Goal: Task Accomplishment & Management: Complete application form

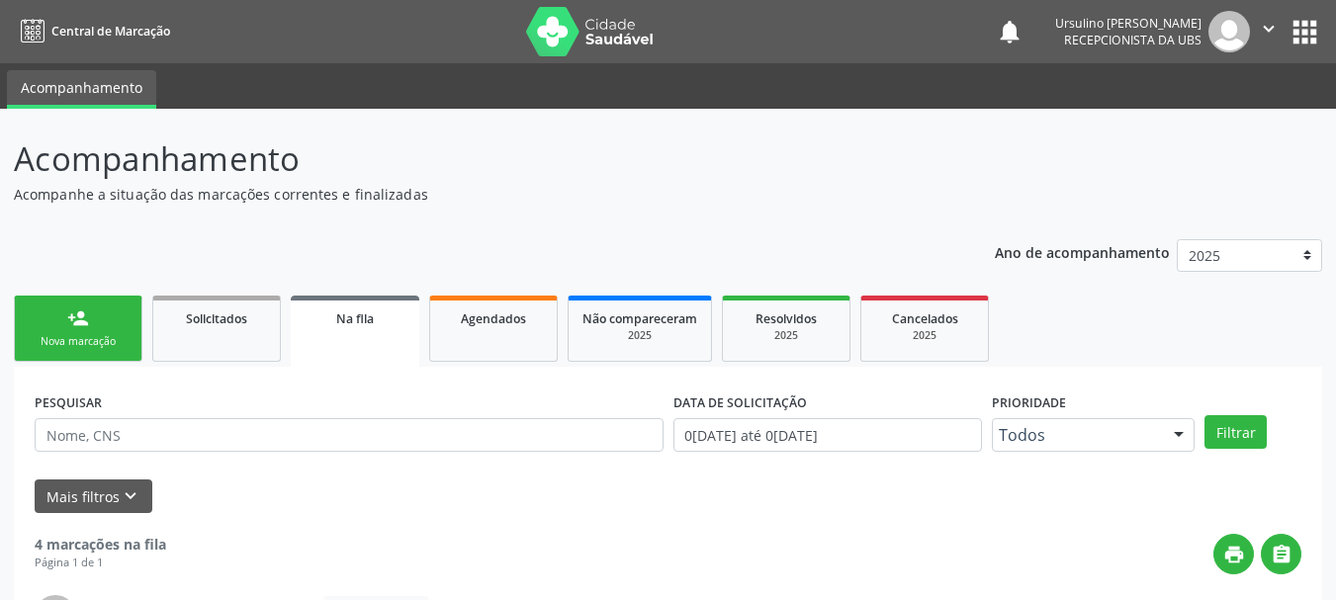
click at [54, 296] on link "person_add Nova marcação" at bounding box center [78, 329] width 129 height 66
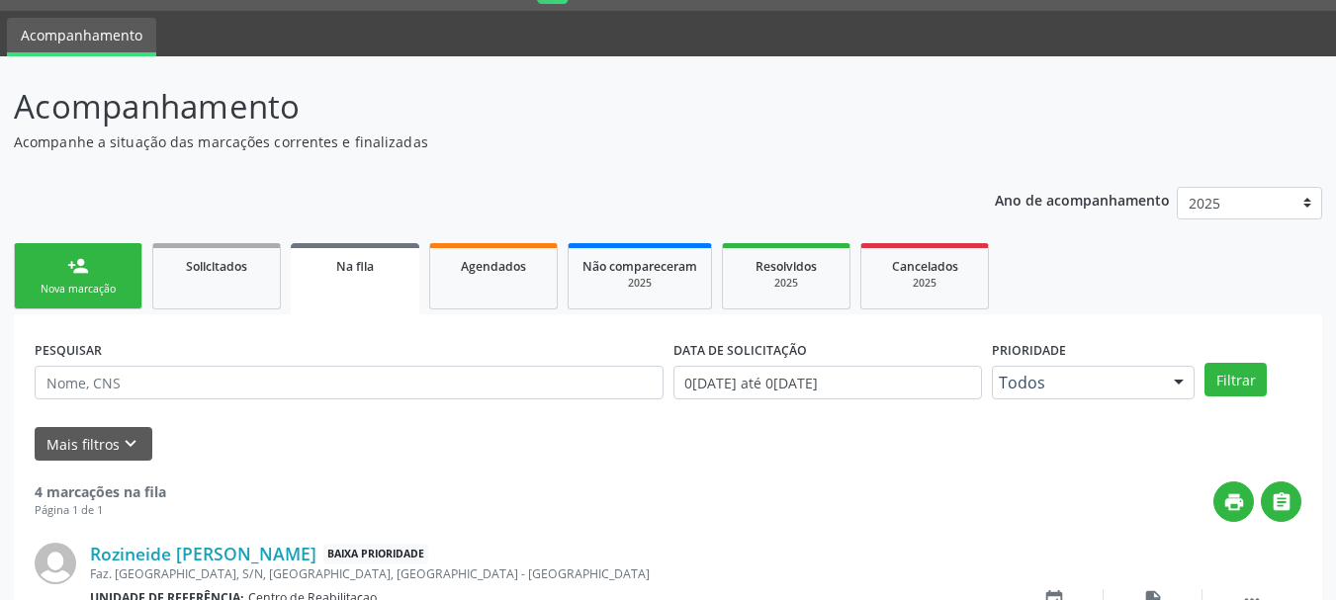
scroll to position [52, 0]
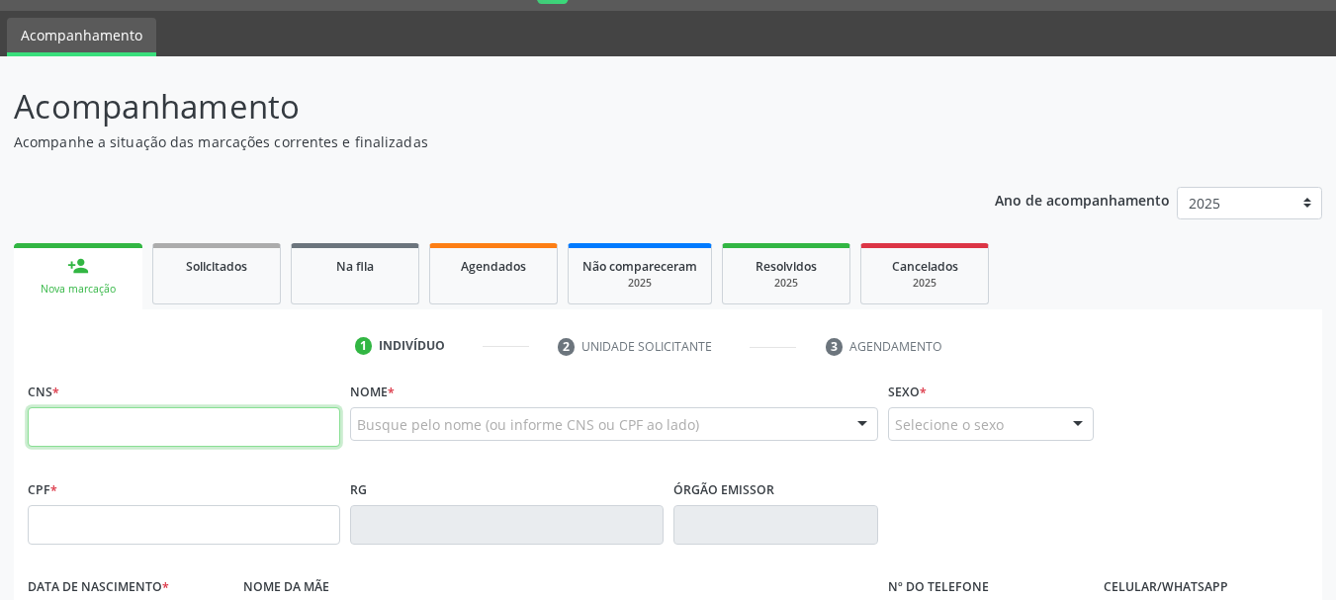
click at [162, 432] on input "text" at bounding box center [184, 427] width 312 height 40
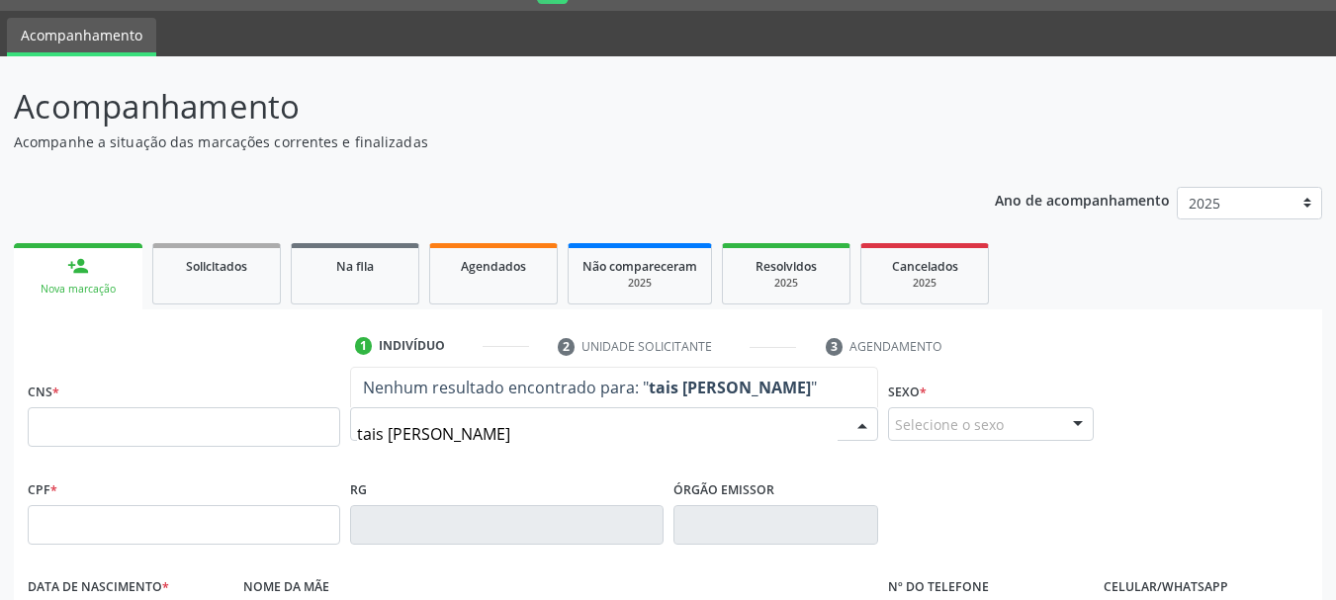
type input "tais [PERSON_NAME]"
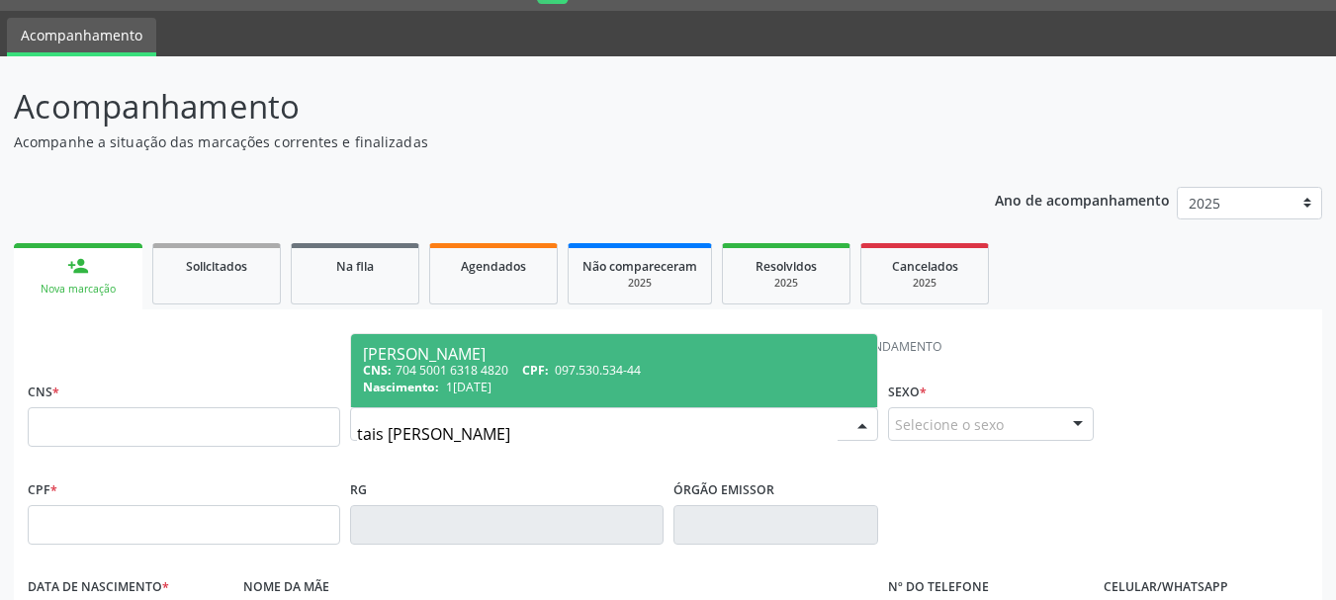
click at [532, 360] on div "[PERSON_NAME]" at bounding box center [614, 354] width 502 height 16
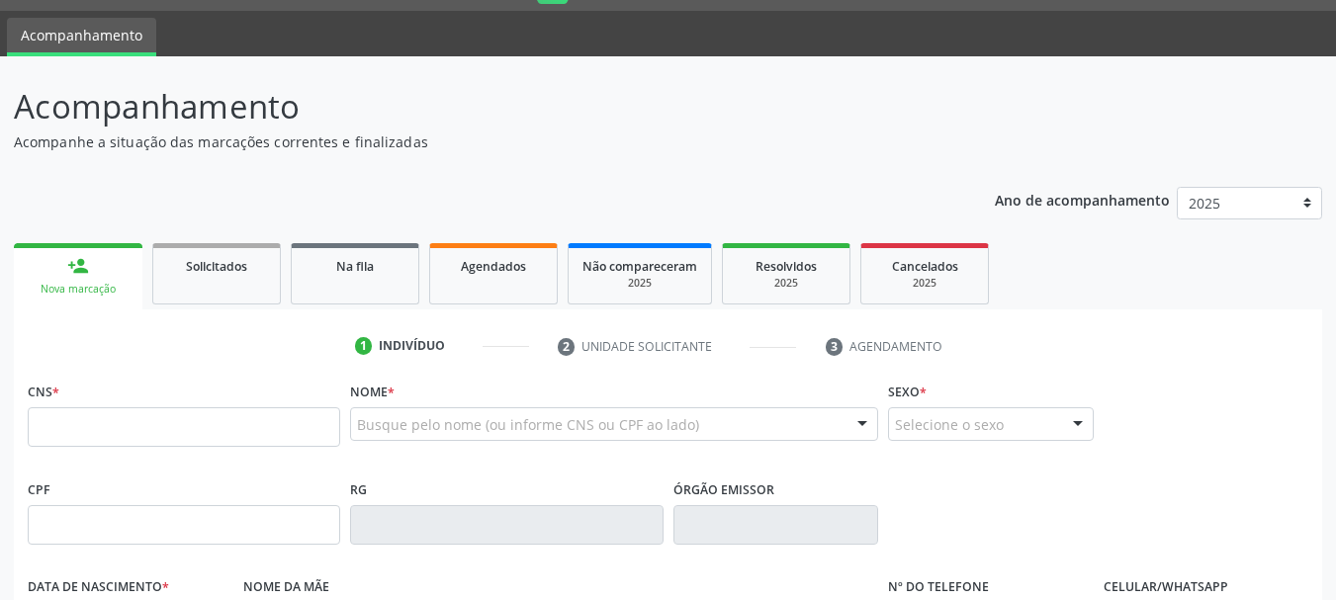
type input "704 5001 6318 4820"
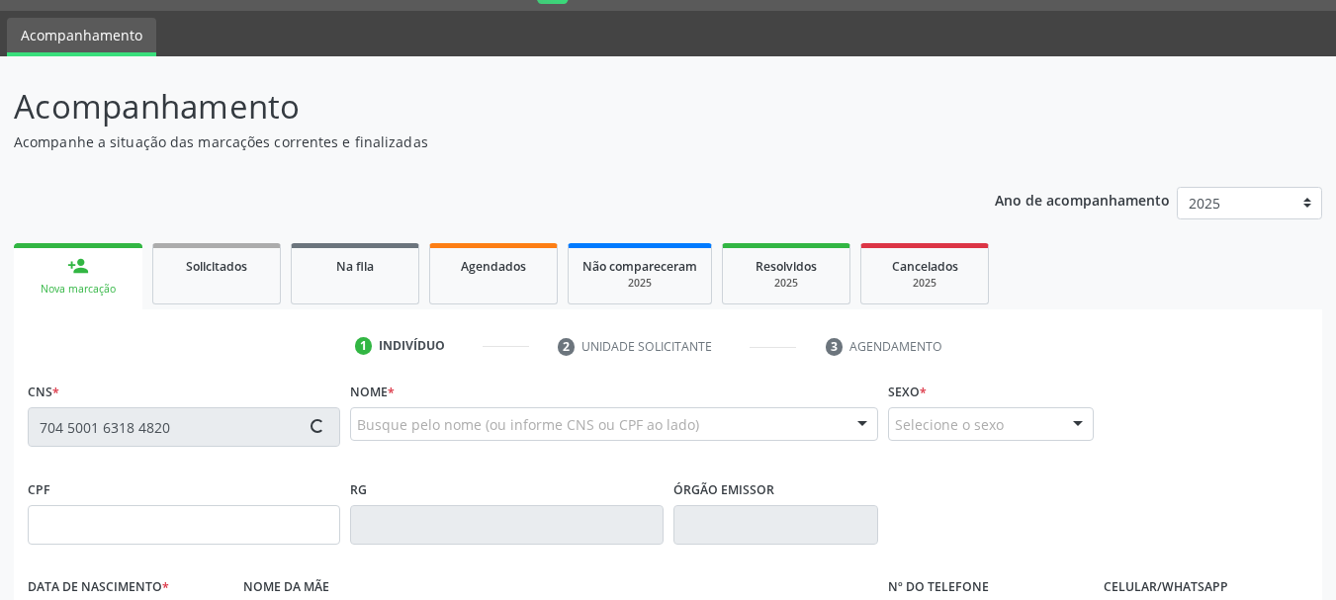
type input "097.530.534-44"
type input "1[DATE]"
type input "[PERSON_NAME]"
type input "[PHONE_NUMBER]"
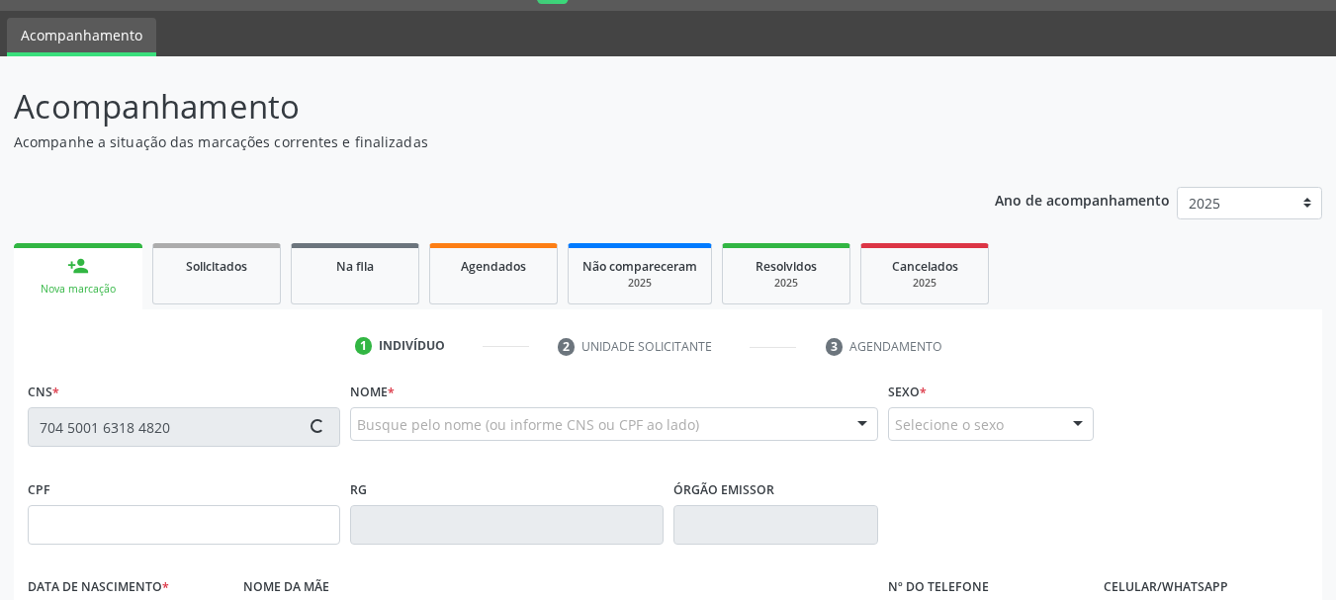
type input "422"
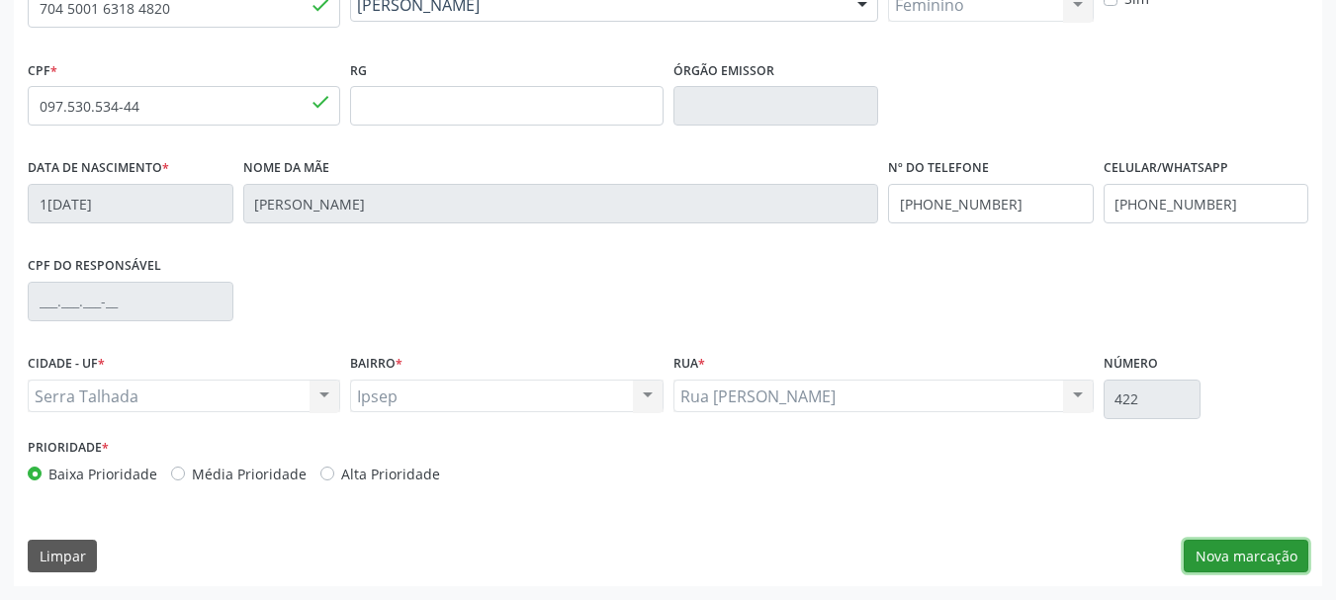
click at [1211, 559] on button "Nova marcação" at bounding box center [1245, 557] width 125 height 34
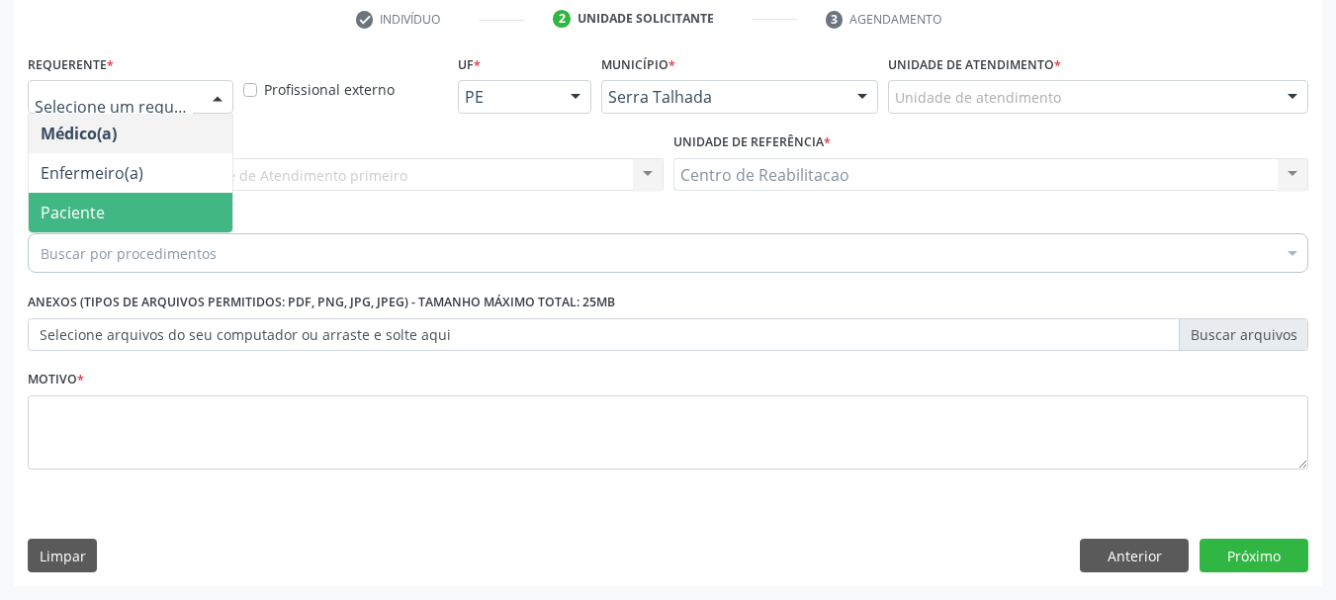
click at [110, 211] on span "Paciente" at bounding box center [131, 213] width 204 height 40
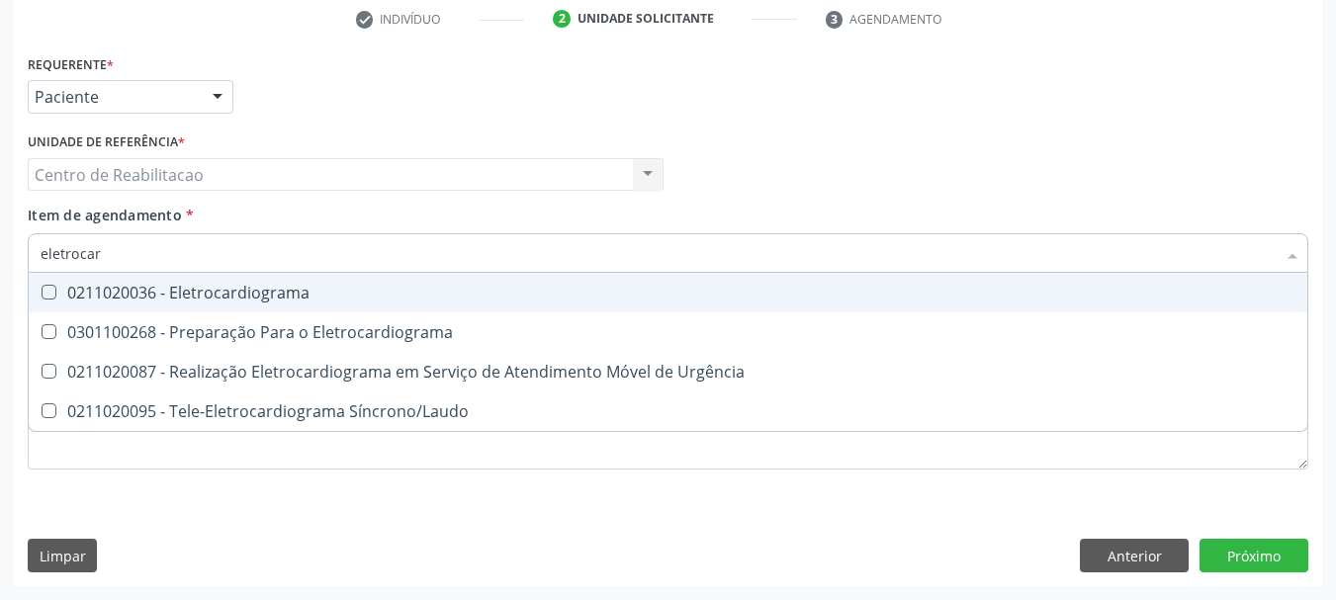
type input "eletrocard"
click at [219, 288] on div "0211020036 - Eletrocardiograma" at bounding box center [668, 293] width 1255 height 16
checkbox Eletrocardiograma "true"
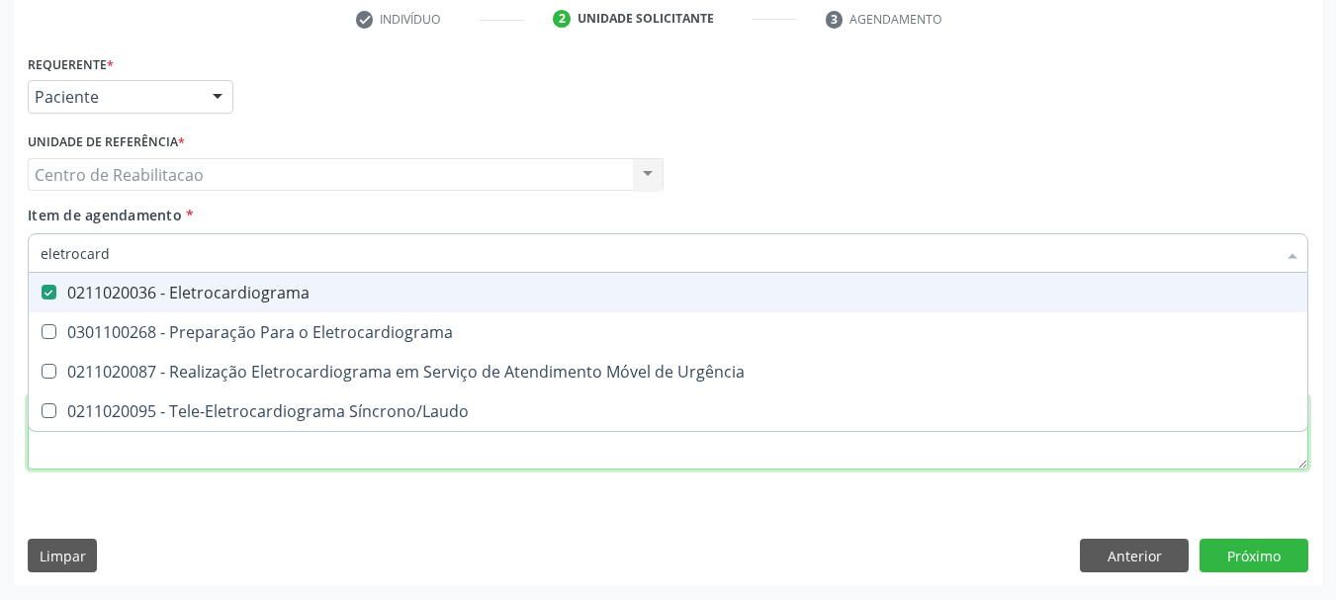
checkbox Eletrocardiograma "true"
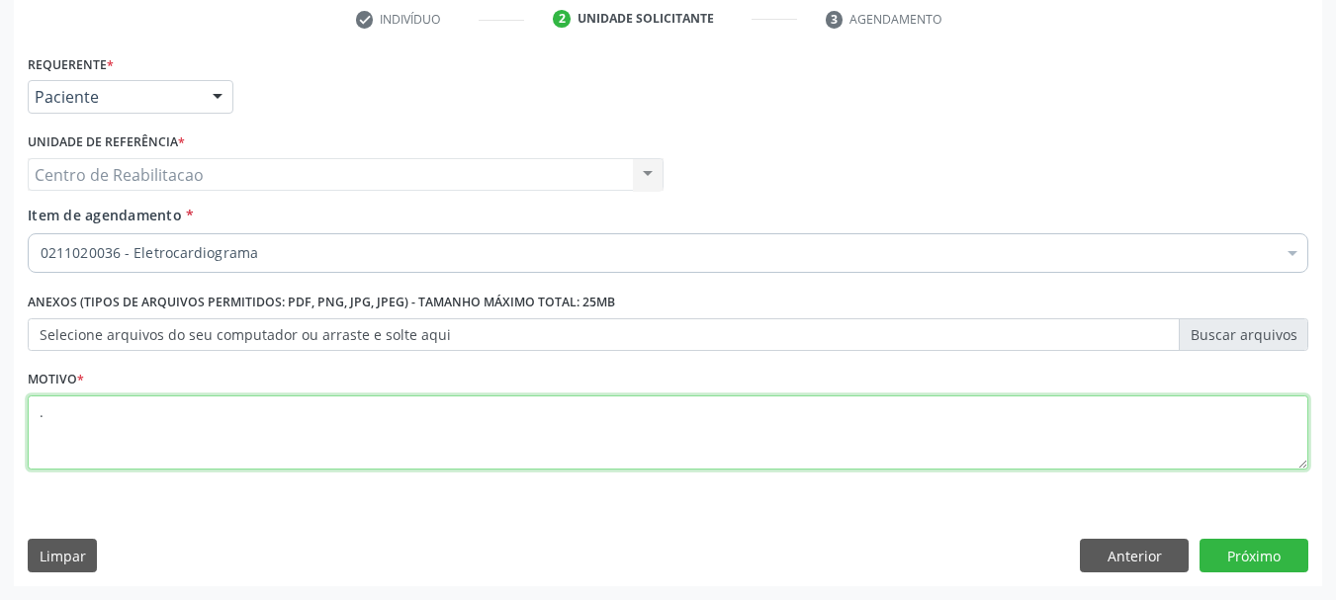
type textarea "."
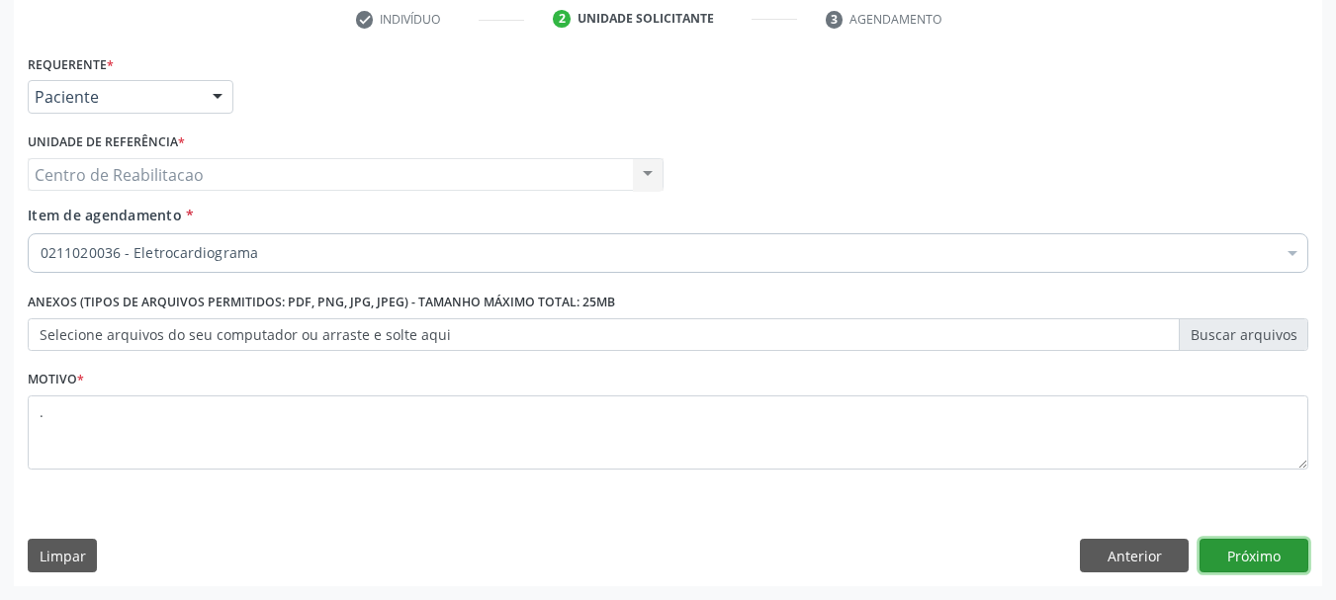
click at [1281, 556] on button "Próximo" at bounding box center [1253, 556] width 109 height 34
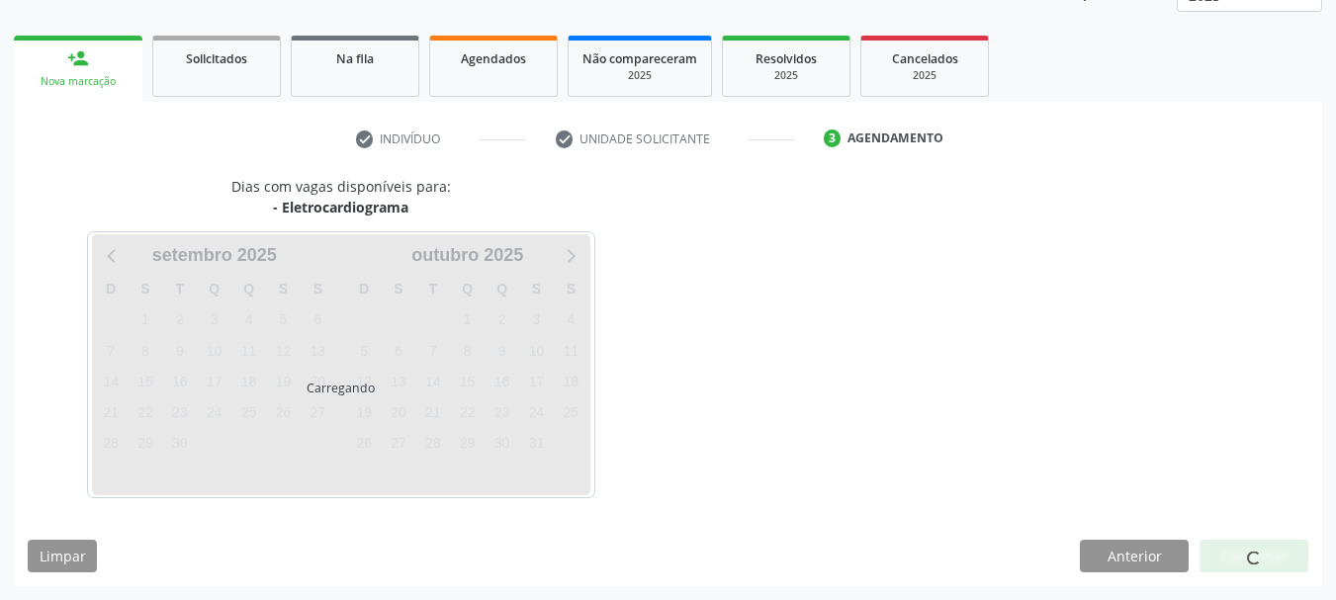
scroll to position [260, 0]
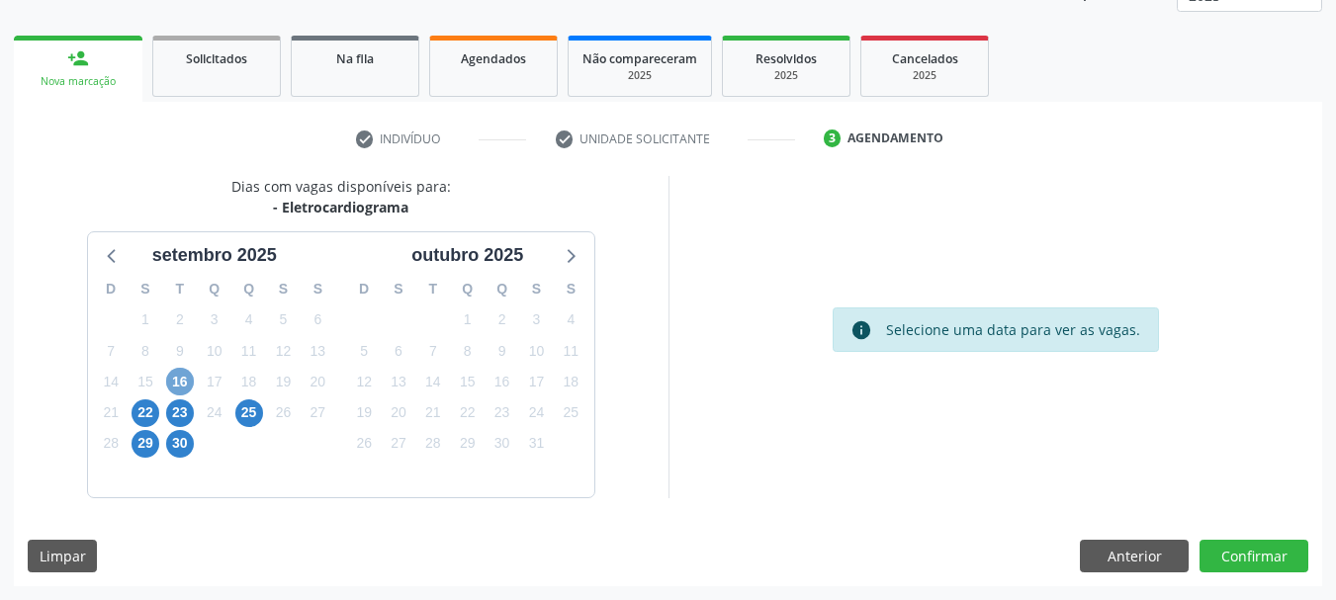
click at [172, 383] on span "16" at bounding box center [180, 382] width 28 height 28
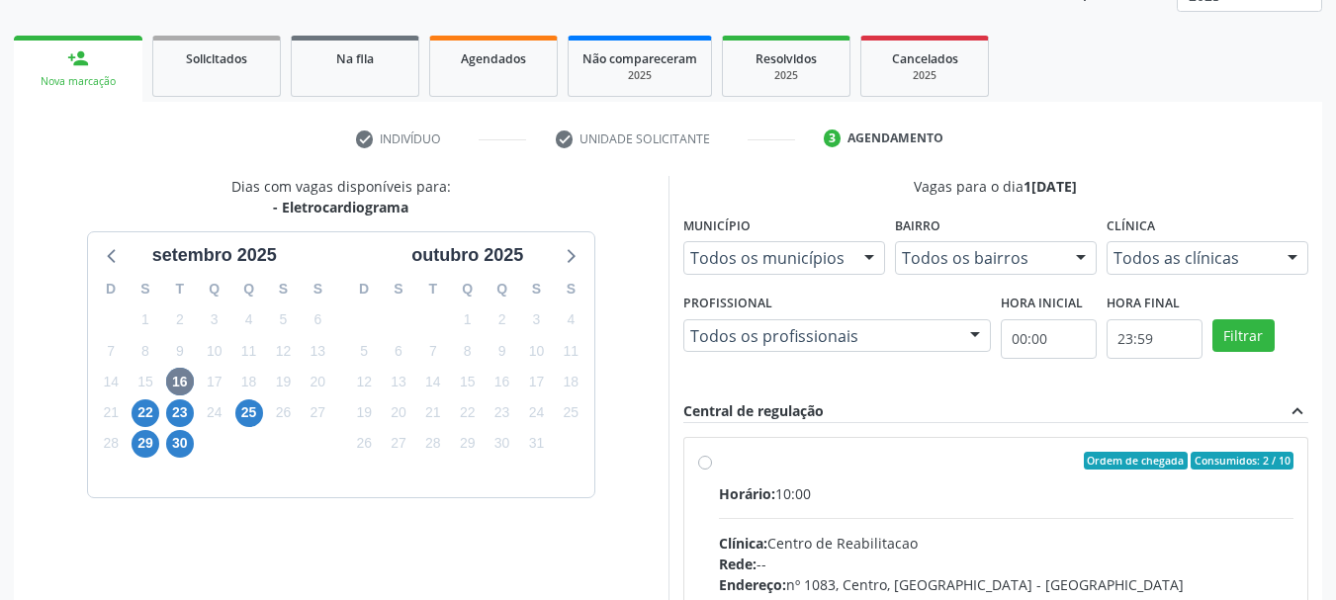
click at [829, 459] on div "Ordem de chegada Consumidos: 2 / 10" at bounding box center [1006, 461] width 575 height 18
click at [712, 459] on input "Ordem de chegada Consumidos: 2 / 10 Horário: 10:00 Clínica: Centro de Reabilita…" at bounding box center [705, 461] width 14 height 18
radio input "true"
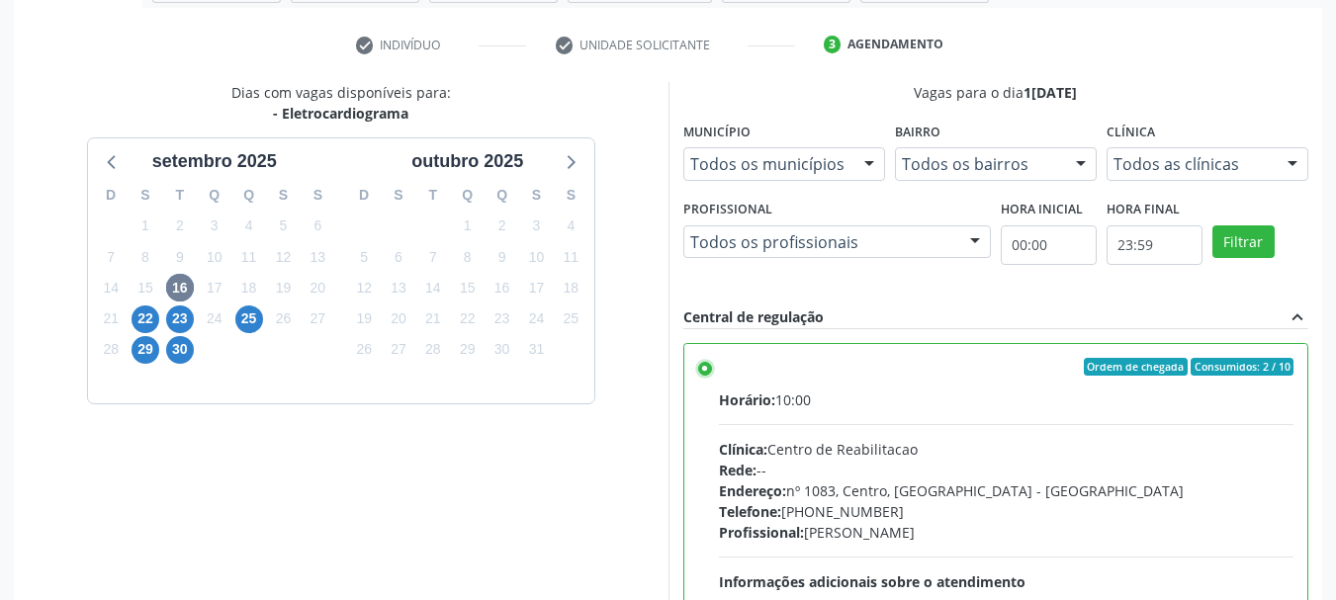
scroll to position [581, 0]
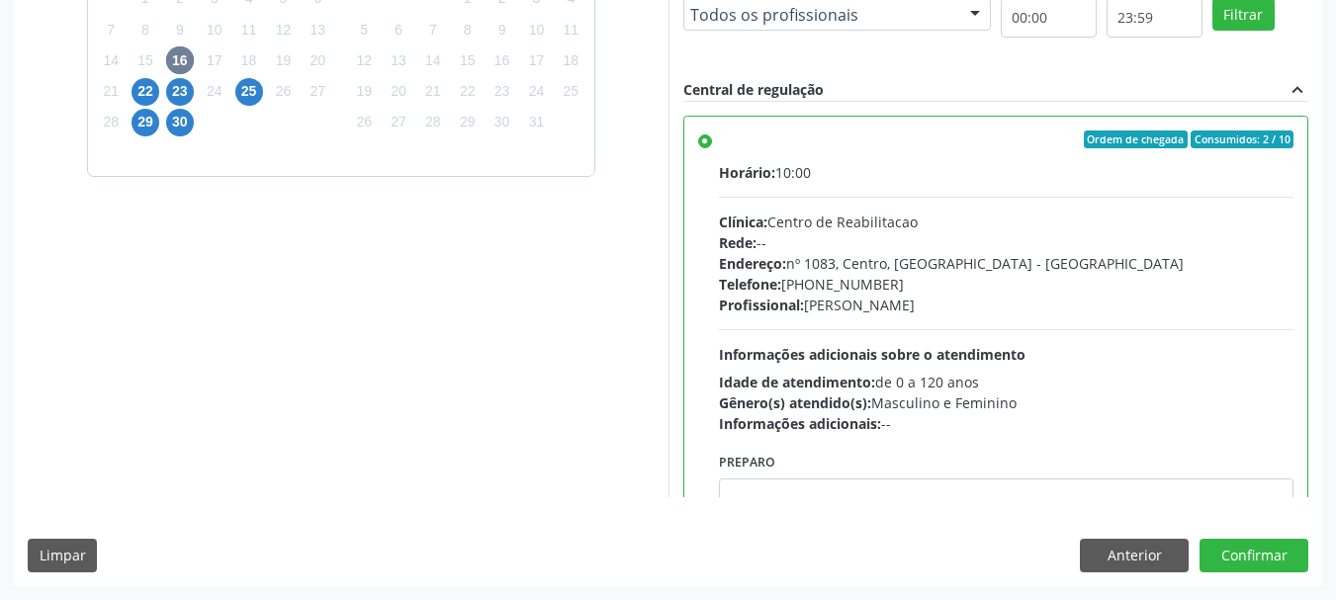
click at [1297, 576] on div "Dias com vagas disponíveis para: - Eletrocardiograma s[DATE] D S T Q Q S S 31 1…" at bounding box center [668, 220] width 1308 height 731
click at [1268, 540] on button "Confirmar" at bounding box center [1253, 556] width 109 height 34
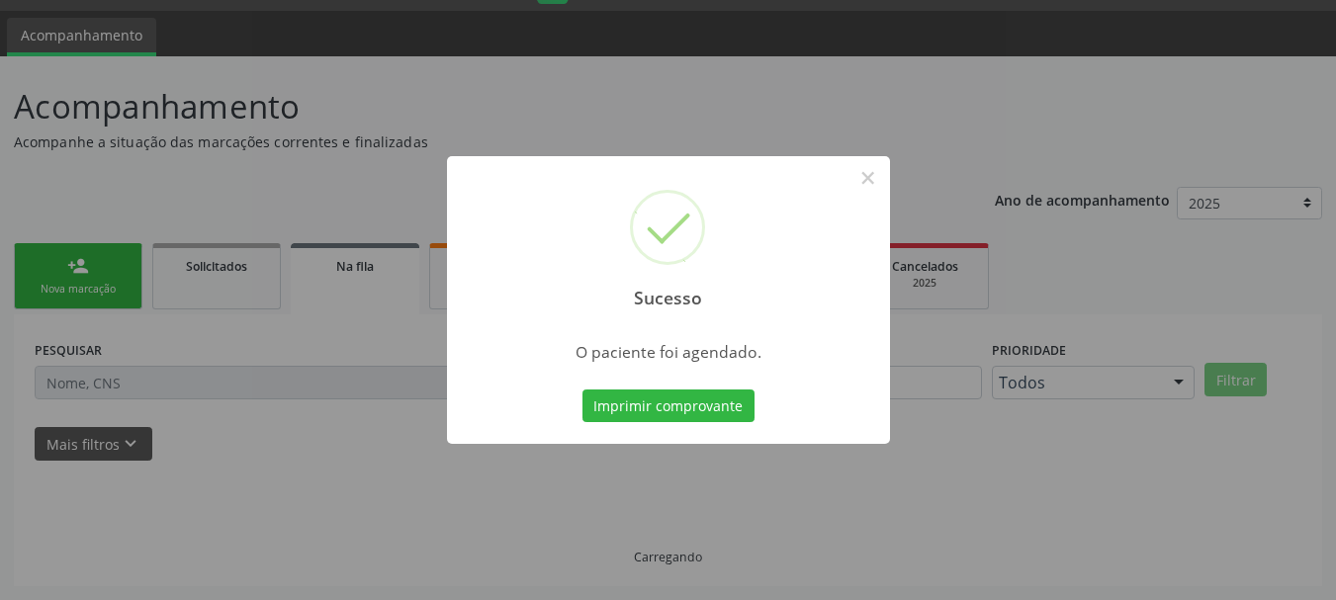
scroll to position [52, 0]
click at [683, 394] on button "Imprimir comprovante" at bounding box center [668, 407] width 172 height 34
